Goal: Information Seeking & Learning: Learn about a topic

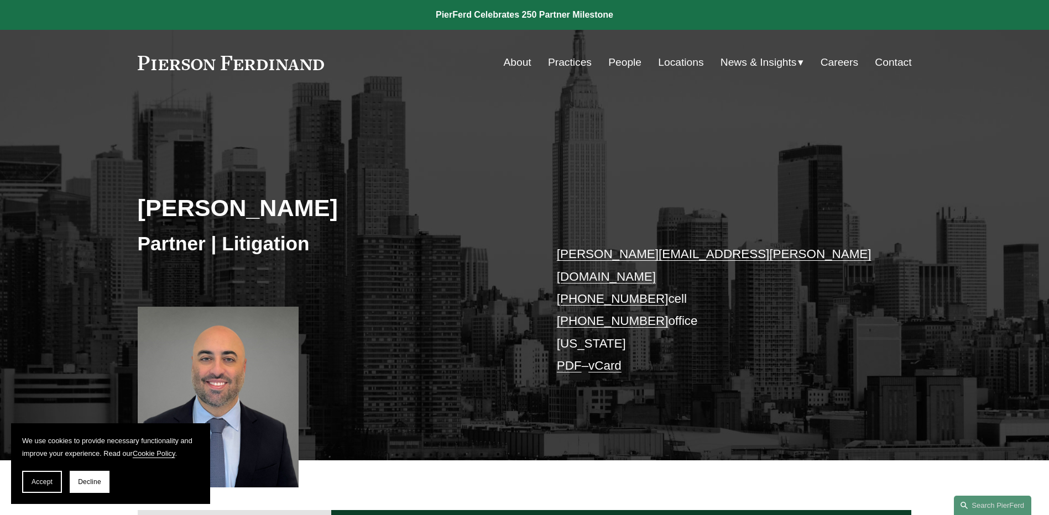
scroll to position [64, 0]
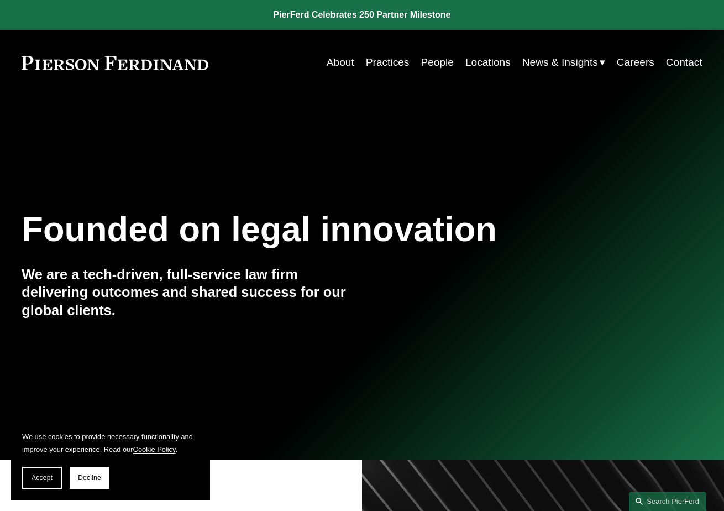
click at [442, 58] on link "People" at bounding box center [437, 62] width 33 height 21
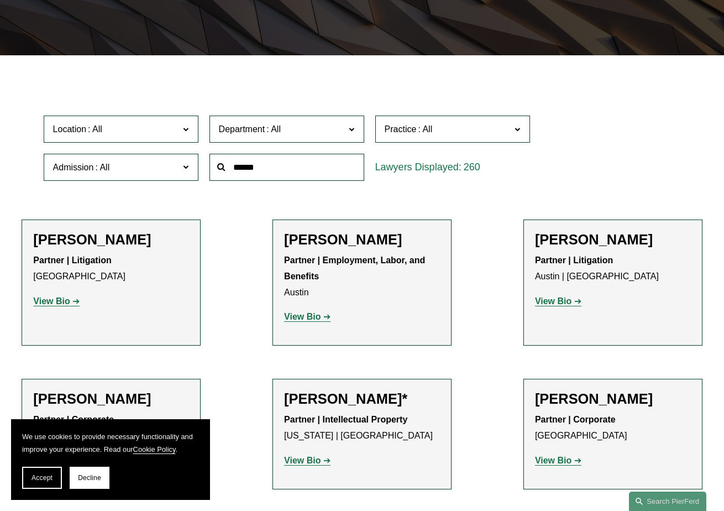
scroll to position [235, 0]
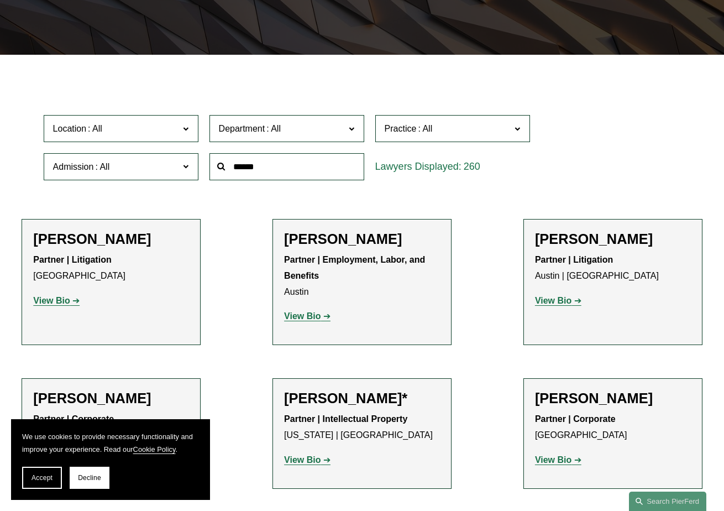
click at [287, 134] on span "Department" at bounding box center [282, 128] width 127 height 15
click at [0, 0] on link "Litigation" at bounding box center [0, 0] width 0 height 0
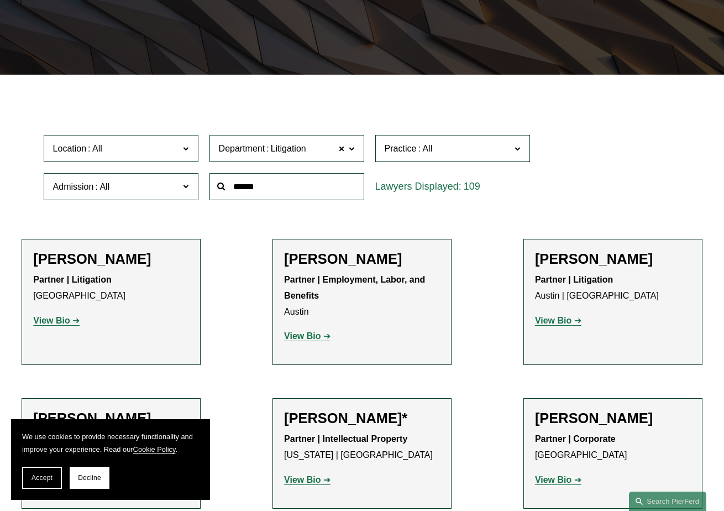
scroll to position [176, 0]
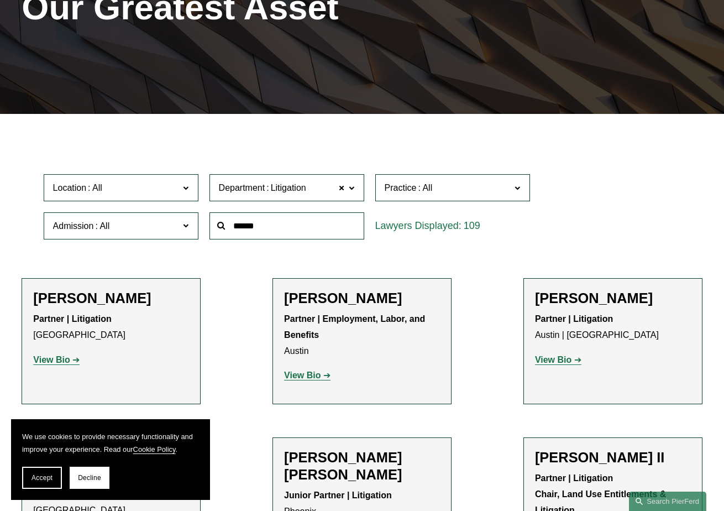
click at [165, 194] on span "Location" at bounding box center [116, 187] width 127 height 15
click at [0, 0] on link "[US_STATE]" at bounding box center [0, 0] width 0 height 0
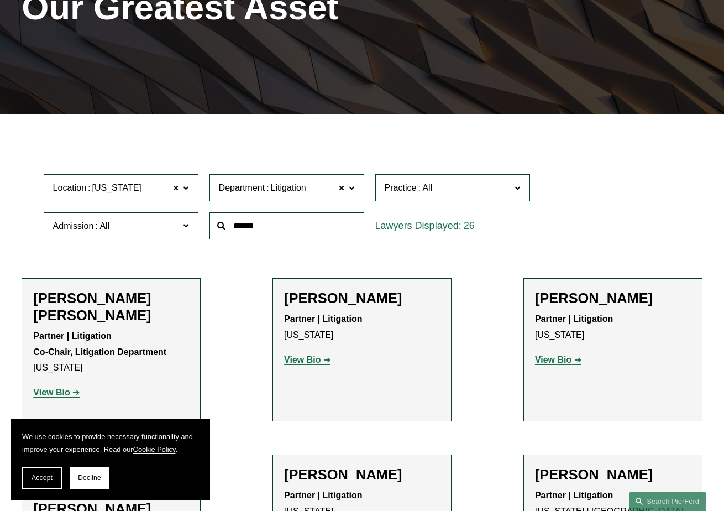
click at [446, 184] on span "Practice" at bounding box center [448, 187] width 127 height 15
click at [0, 0] on link "Professional and Management Liability" at bounding box center [0, 0] width 0 height 0
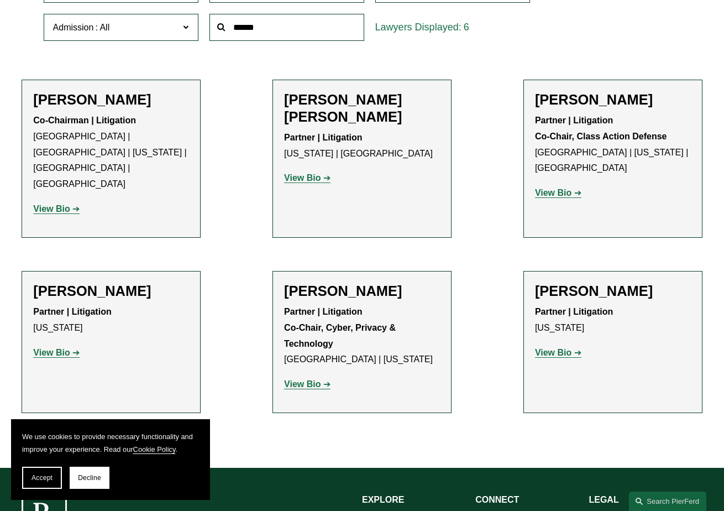
scroll to position [375, 0]
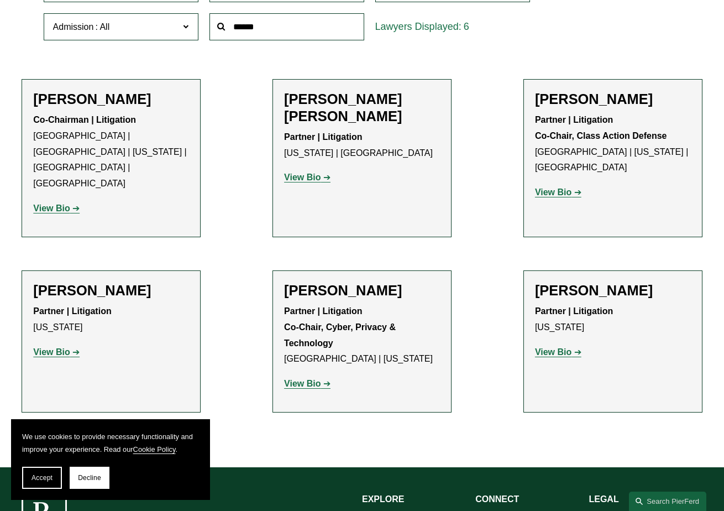
click at [554, 347] on strong "View Bio" at bounding box center [553, 351] width 36 height 9
click at [55, 333] on div "Howard Panensky Partner | Litigation New York View Bio Location: New York; Depa…" at bounding box center [111, 325] width 156 height 87
click at [68, 347] on strong "View Bio" at bounding box center [51, 351] width 36 height 9
click at [303, 172] on strong "View Bio" at bounding box center [302, 176] width 36 height 9
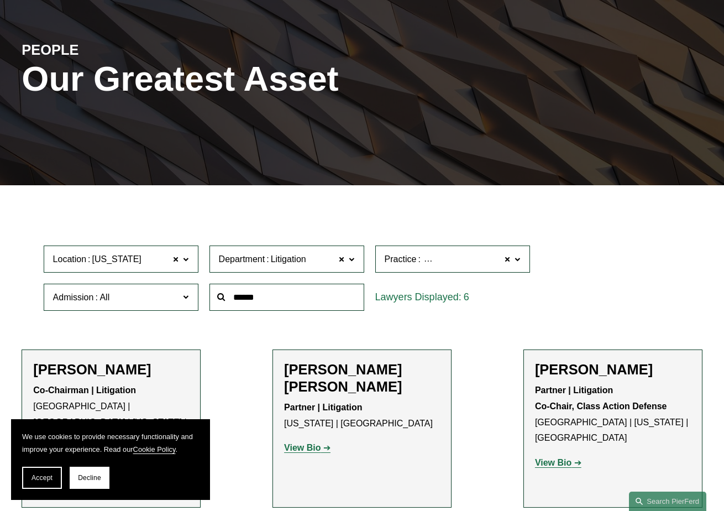
scroll to position [104, 0]
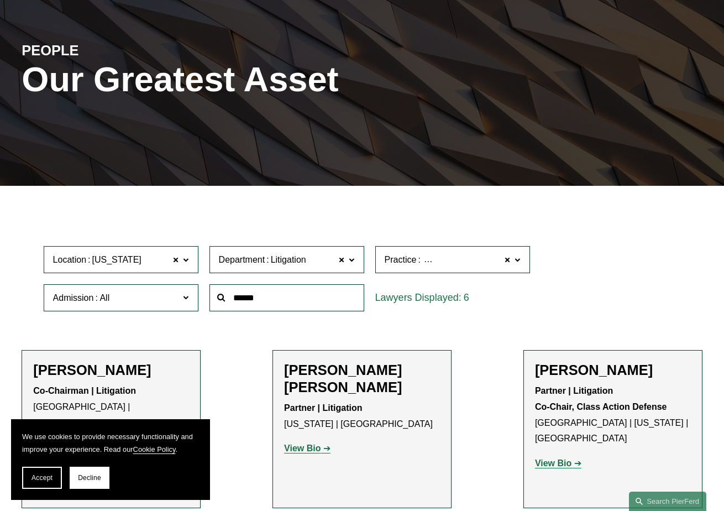
click at [435, 263] on span "Professional and Management Liability" at bounding box center [498, 260] width 152 height 14
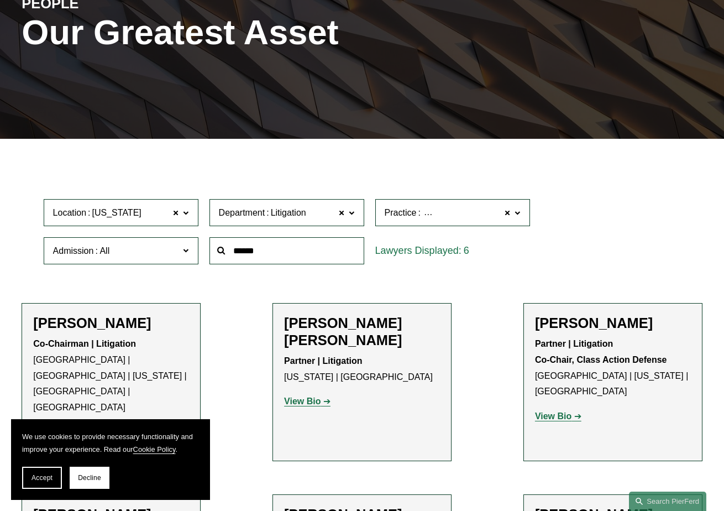
scroll to position [1369, 0]
click at [0, 0] on link "Litigation and Risk Management" at bounding box center [0, 0] width 0 height 0
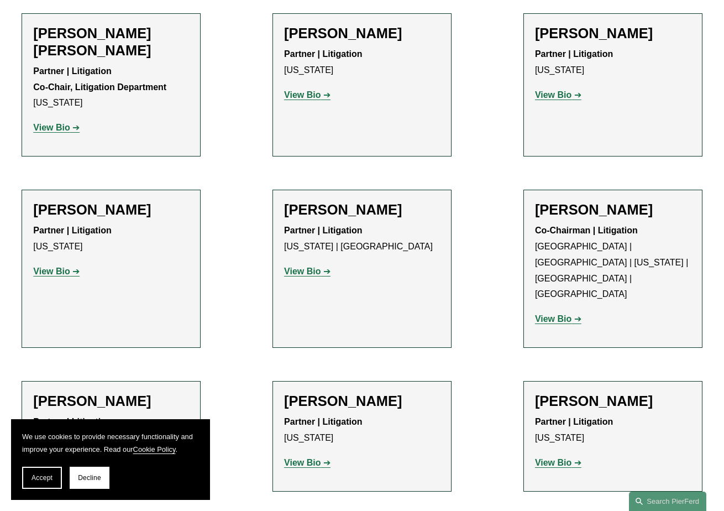
scroll to position [441, 0]
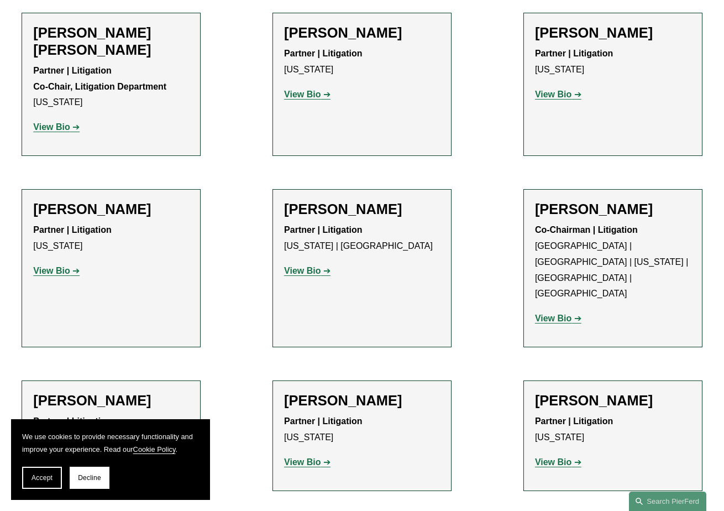
click at [354, 127] on div "Aurora Cassirer Partner | Litigation New York View Bio Location: New York; Depa…" at bounding box center [362, 84] width 156 height 120
click at [300, 94] on strong "View Bio" at bounding box center [302, 94] width 36 height 9
click at [561, 96] on strong "View Bio" at bounding box center [553, 94] width 36 height 9
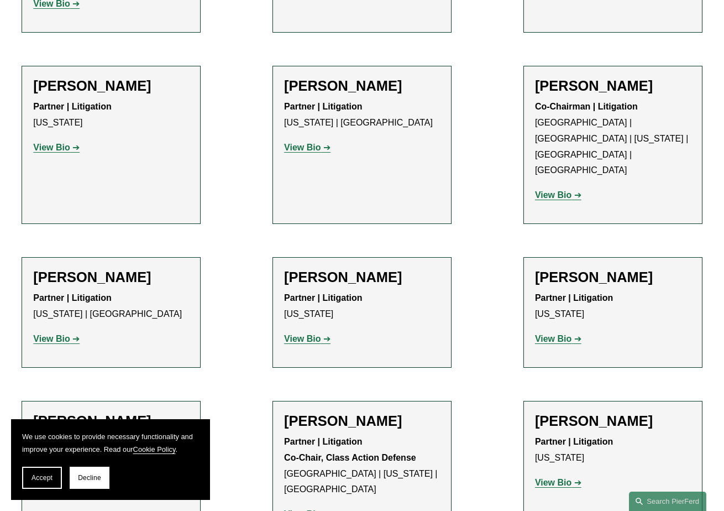
scroll to position [565, 0]
click at [311, 149] on strong "View Bio" at bounding box center [302, 146] width 36 height 9
click at [52, 331] on p "View Bio" at bounding box center [111, 339] width 156 height 16
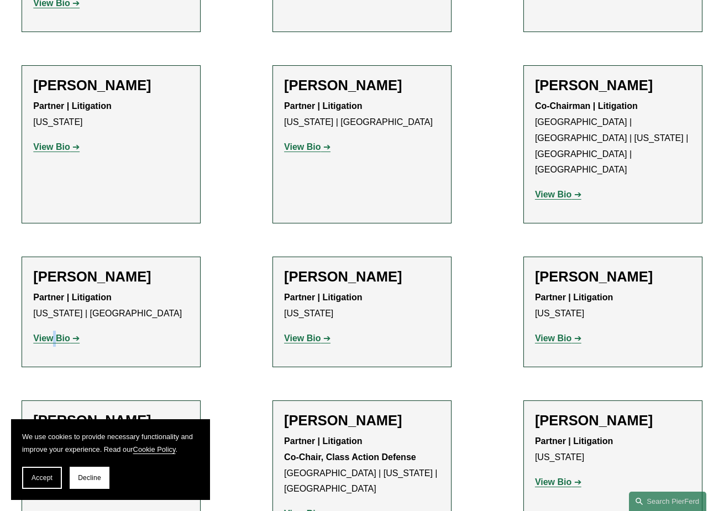
click at [52, 333] on strong "View Bio" at bounding box center [51, 337] width 36 height 9
click at [312, 333] on strong "View Bio" at bounding box center [302, 337] width 36 height 9
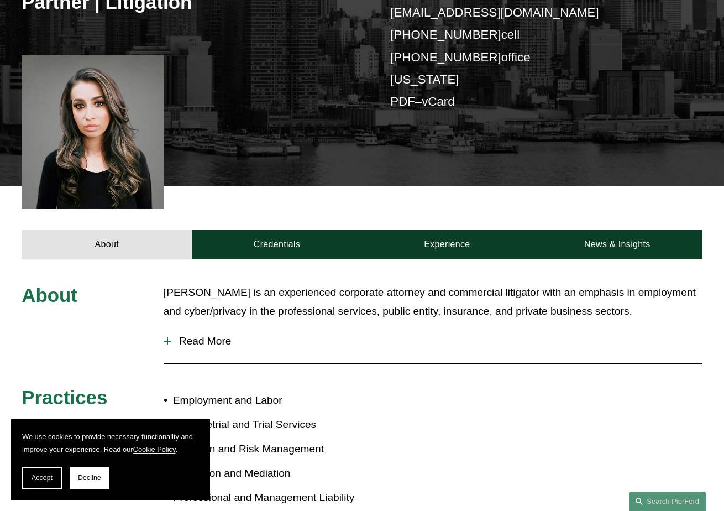
scroll to position [217, 0]
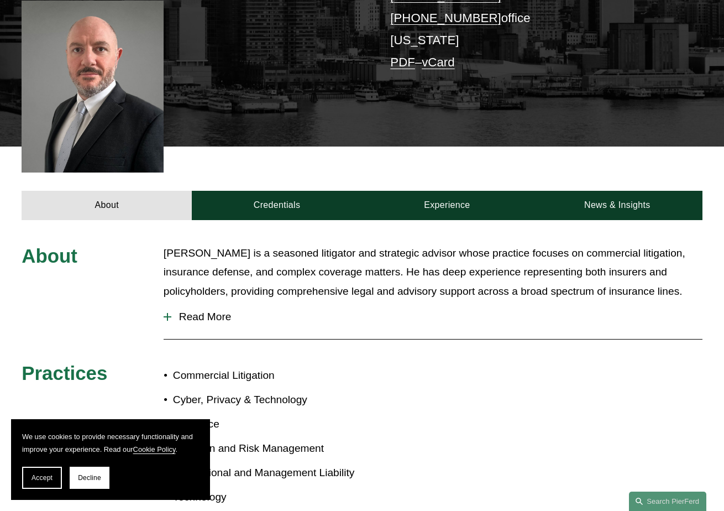
scroll to position [278, 0]
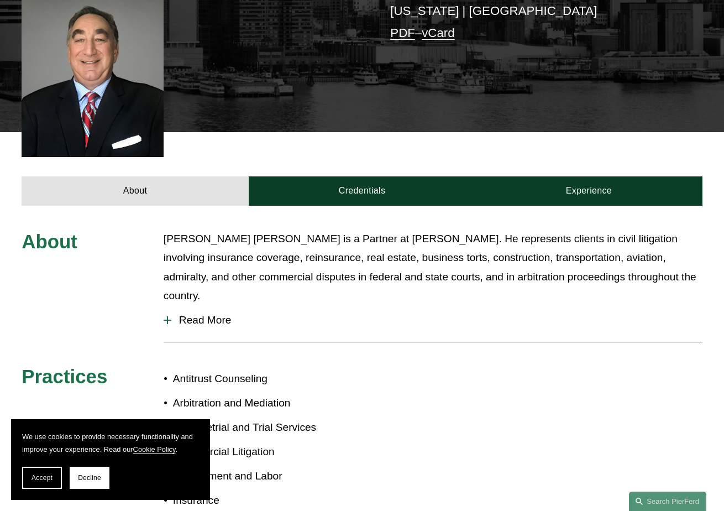
scroll to position [315, 0]
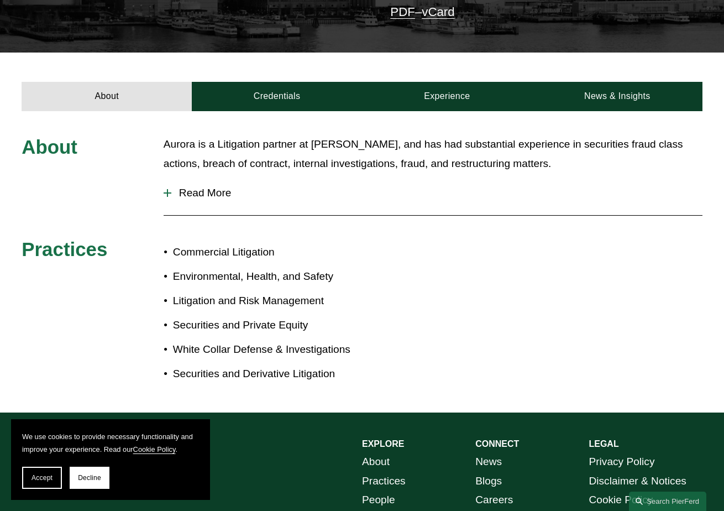
scroll to position [334, 0]
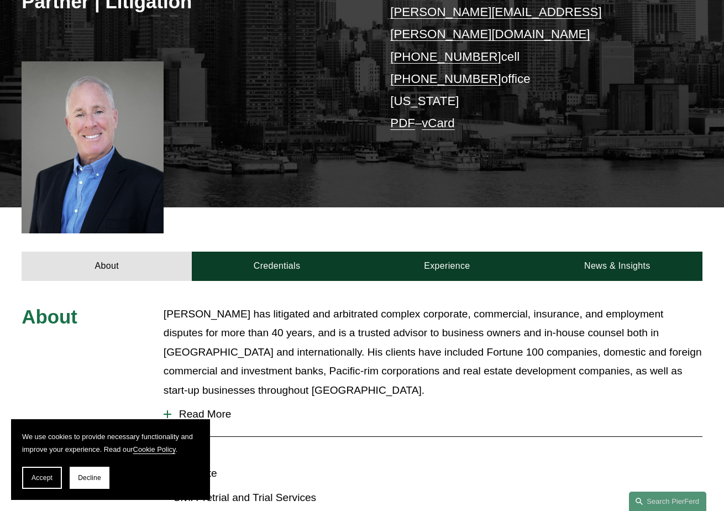
scroll to position [219, 0]
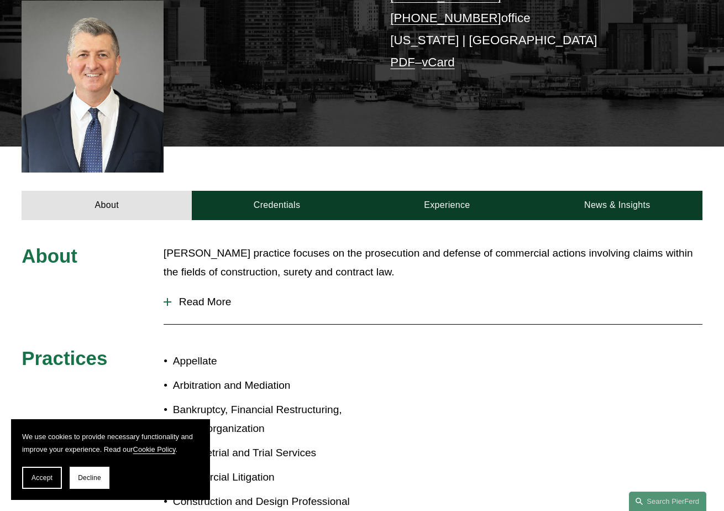
scroll to position [280, 0]
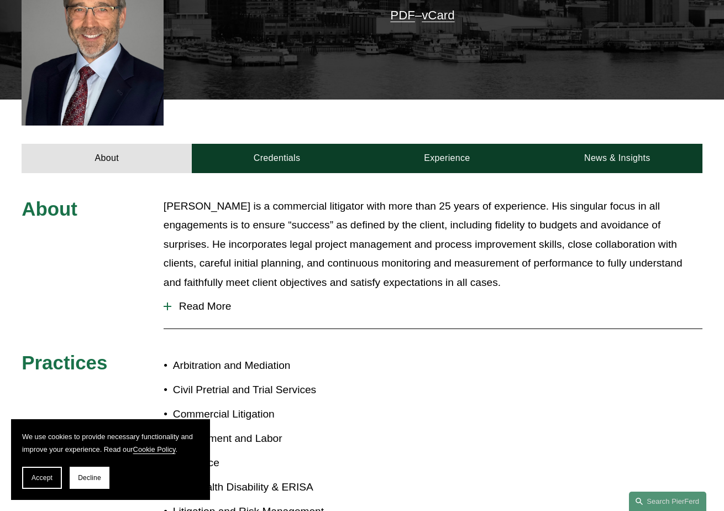
scroll to position [328, 0]
